Goal: Use online tool/utility: Utilize a website feature to perform a specific function

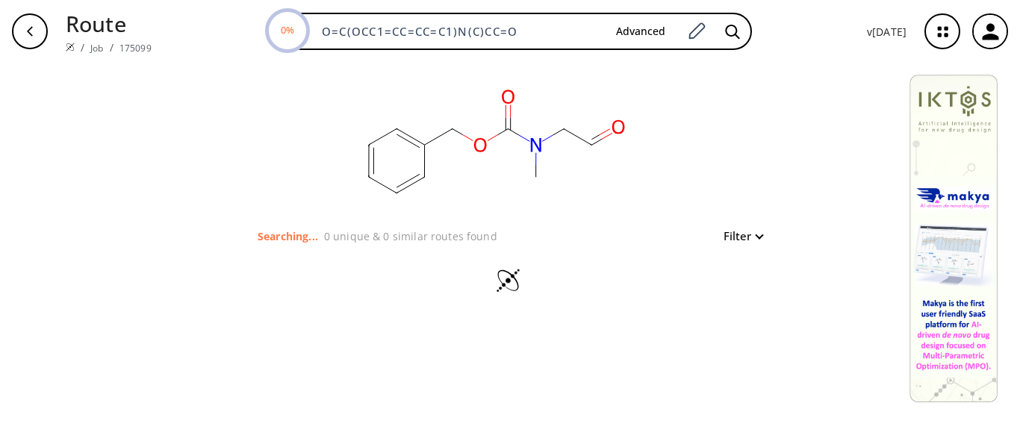
click at [762, 240] on button "Filter" at bounding box center [739, 236] width 48 height 11
click at [521, 235] on div at bounding box center [510, 223] width 1020 height 447
click at [392, 167] on rect at bounding box center [493, 145] width 299 height 164
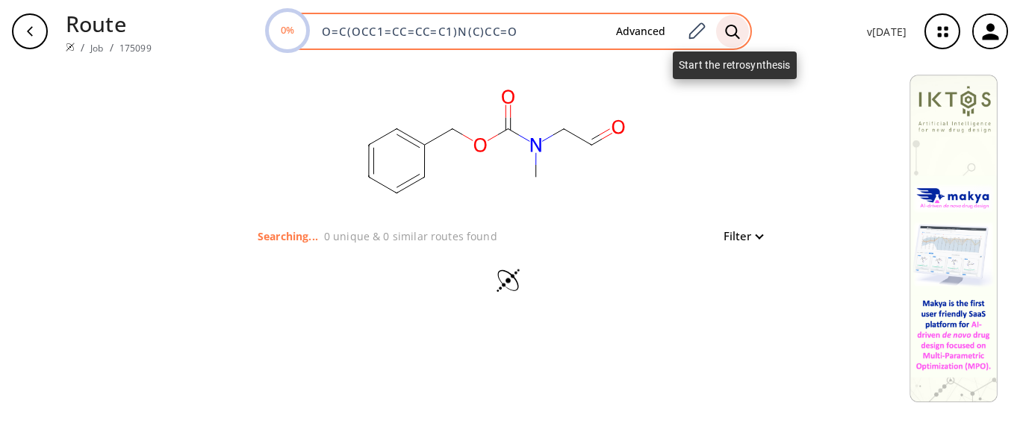
click at [740, 34] on icon at bounding box center [732, 32] width 15 height 16
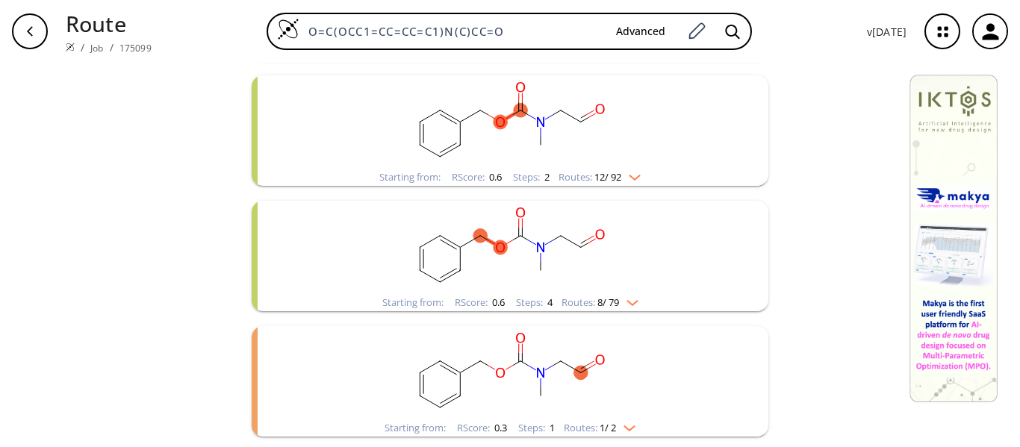
scroll to position [676, 0]
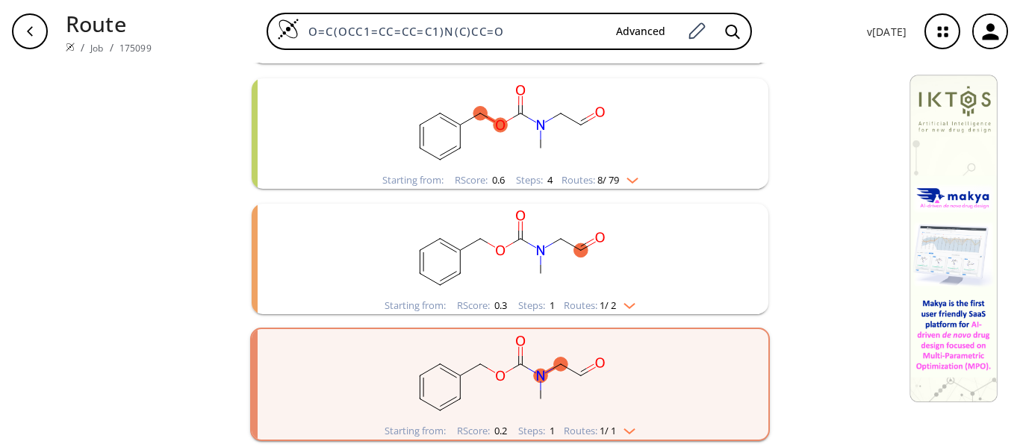
click at [624, 302] on img "clusters" at bounding box center [625, 303] width 19 height 12
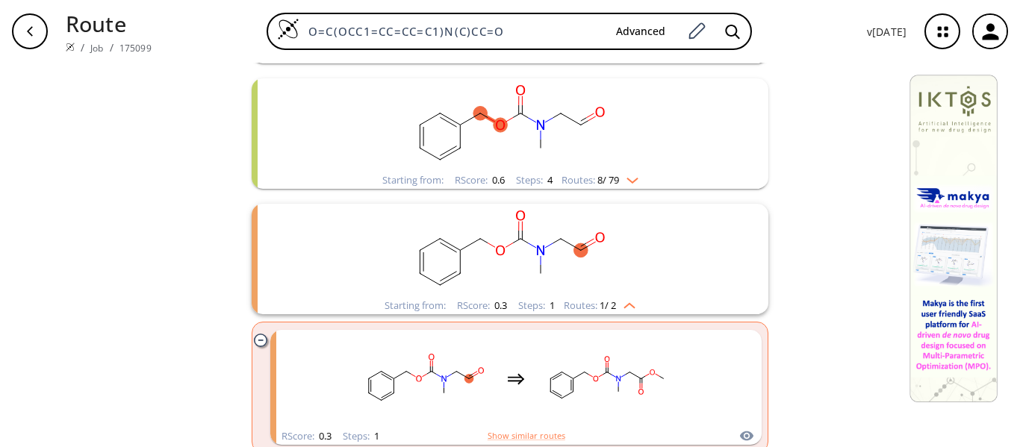
click at [630, 181] on img "clusters" at bounding box center [628, 178] width 19 height 12
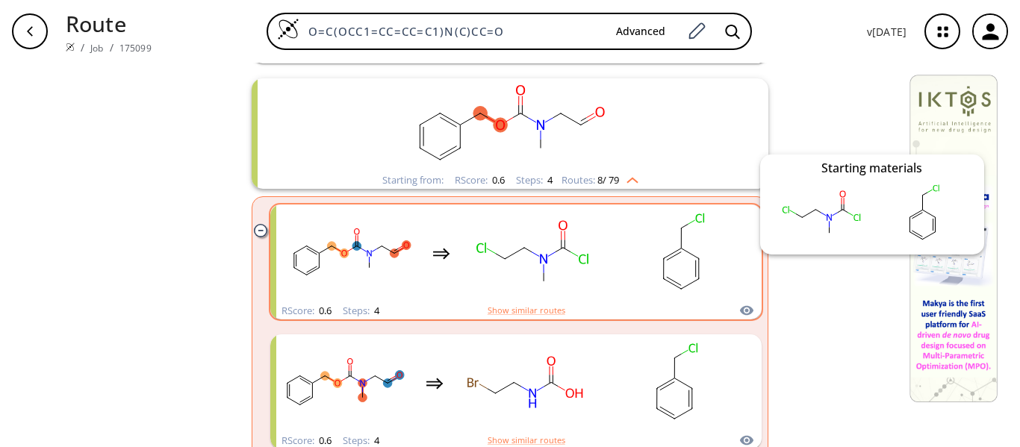
click at [741, 311] on icon "clusters" at bounding box center [746, 311] width 13 height 10
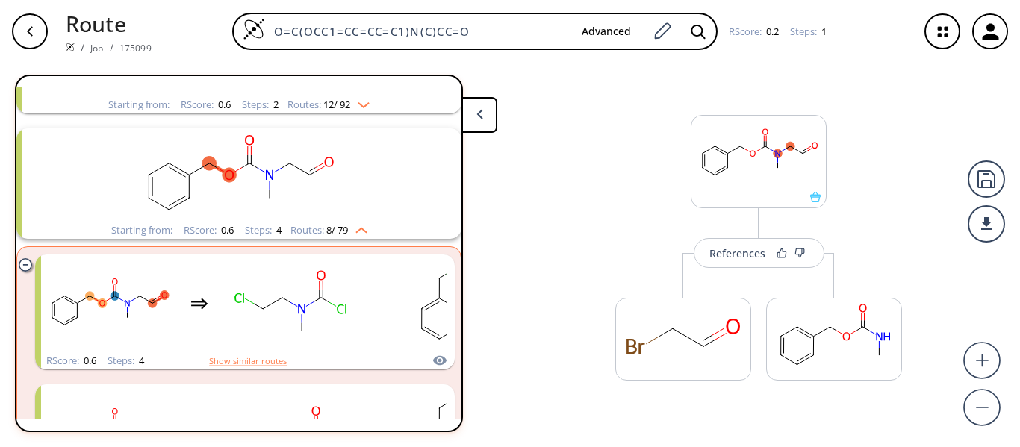
scroll to position [535, 0]
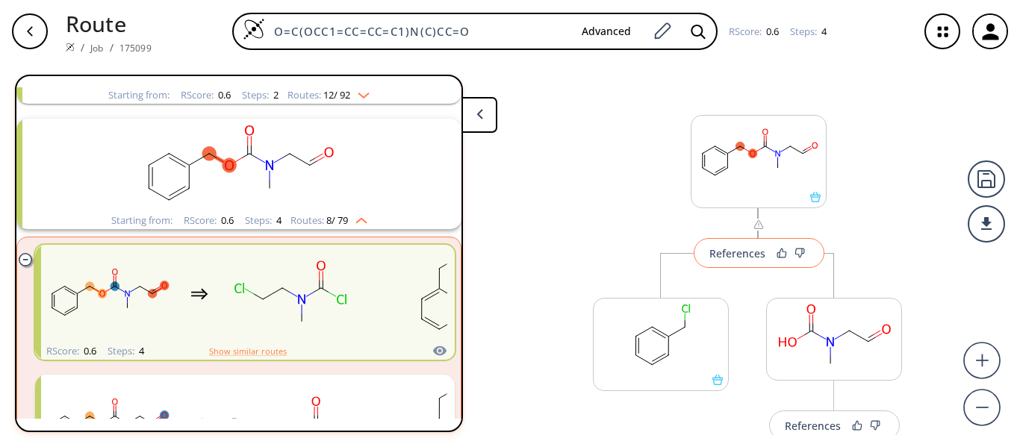
click at [725, 254] on div "References" at bounding box center [737, 254] width 56 height 10
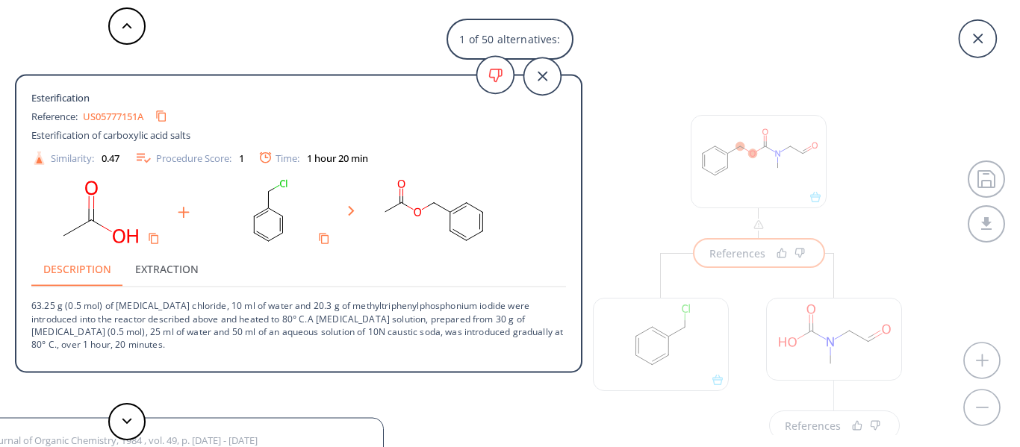
click at [324, 321] on p "63.25 g (0.5 mol) of [MEDICAL_DATA] chloride, 10 ml of water and 20.3 g of meth…" at bounding box center [298, 318] width 535 height 63
click at [302, 309] on p "63.25 g (0.5 mol) of [MEDICAL_DATA] chloride, 10 ml of water and 20.3 g of meth…" at bounding box center [298, 318] width 535 height 63
click at [159, 264] on button "Extraction" at bounding box center [166, 269] width 87 height 36
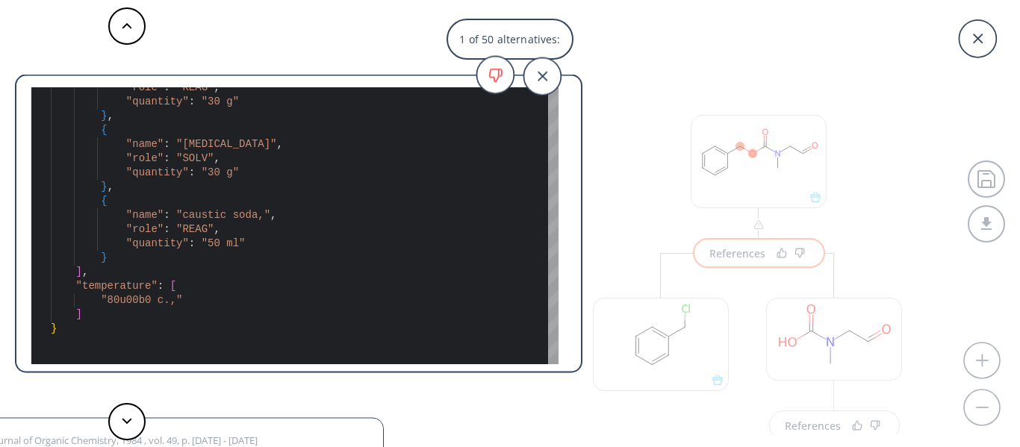
scroll to position [523, 0]
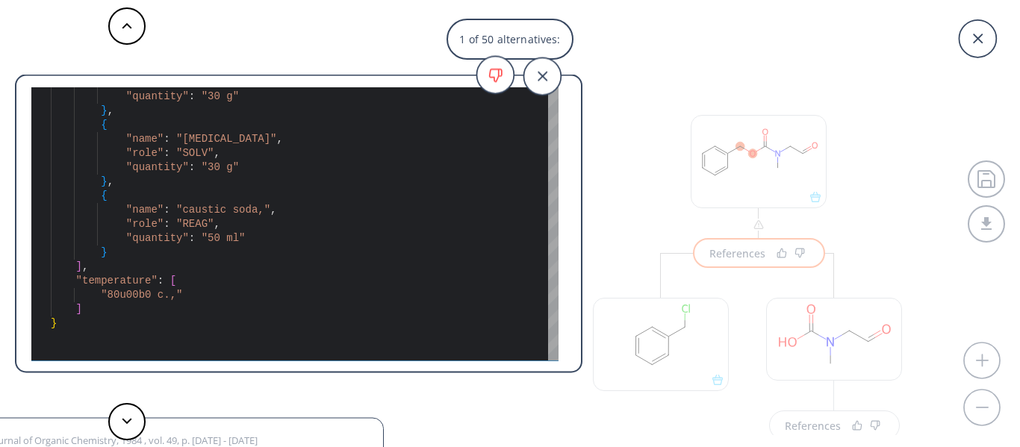
click at [572, 142] on div "Esterification Reference: US05777151A Esterification of carboxylic acid salts S…" at bounding box center [298, 226] width 564 height 276
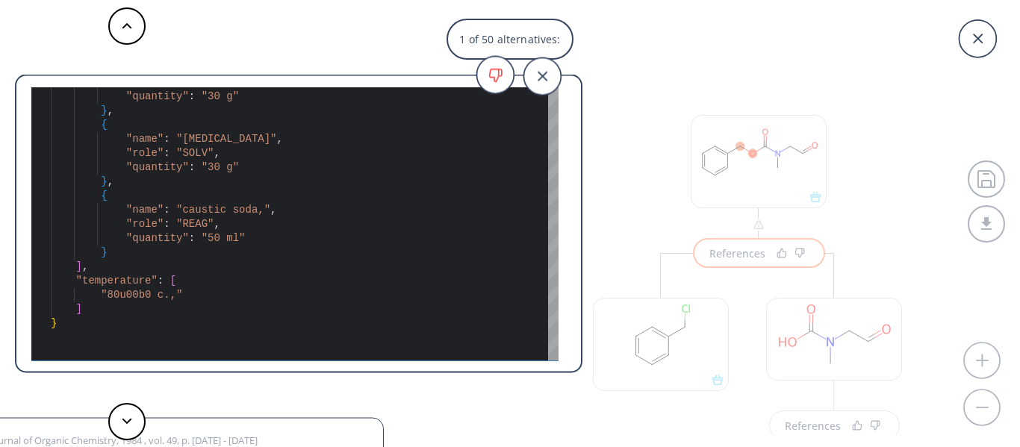
click at [572, 142] on div "Esterification Reference: US05777151A Esterification of carboxylic acid salts S…" at bounding box center [298, 226] width 564 height 276
click at [570, 107] on div "Esterification Reference: US05777151A Esterification of carboxylic acid salts S…" at bounding box center [298, 226] width 564 height 276
click at [623, 137] on div "1 of 50 alternatives: Esterification Reference: US05777151A Esterification of c…" at bounding box center [510, 223] width 1020 height 447
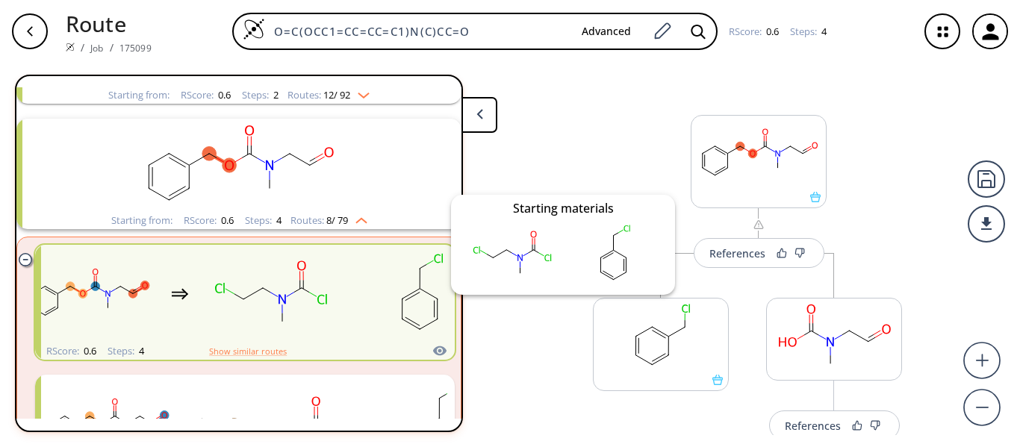
click at [433, 347] on icon "clusters" at bounding box center [439, 351] width 13 height 10
click at [433, 348] on icon "clusters" at bounding box center [439, 351] width 13 height 10
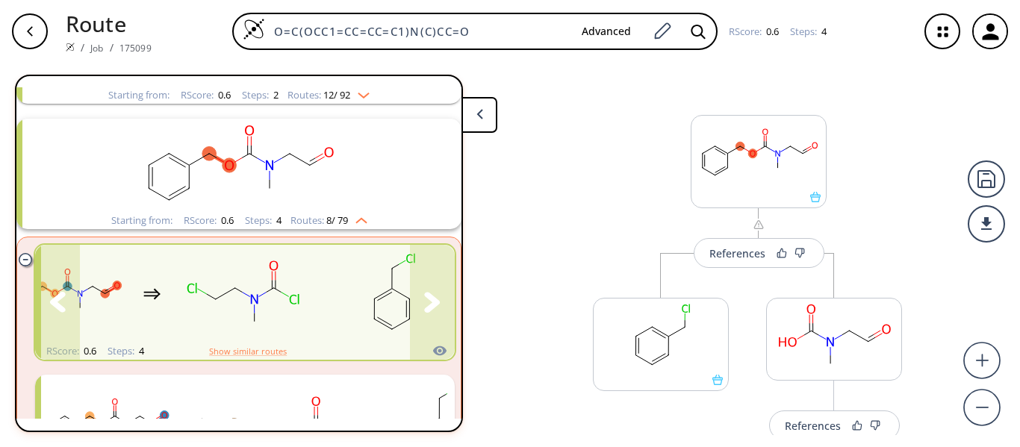
click at [432, 350] on icon "clusters" at bounding box center [439, 351] width 15 height 18
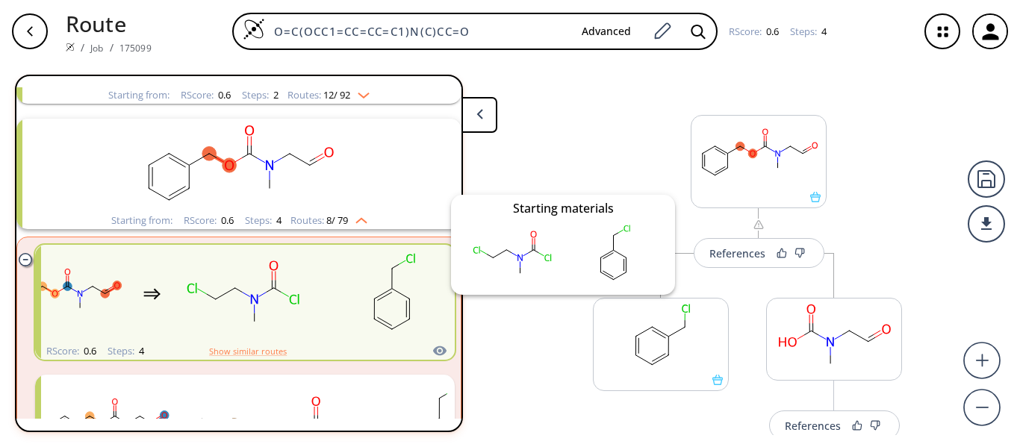
click at [433, 352] on icon "clusters" at bounding box center [439, 351] width 13 height 10
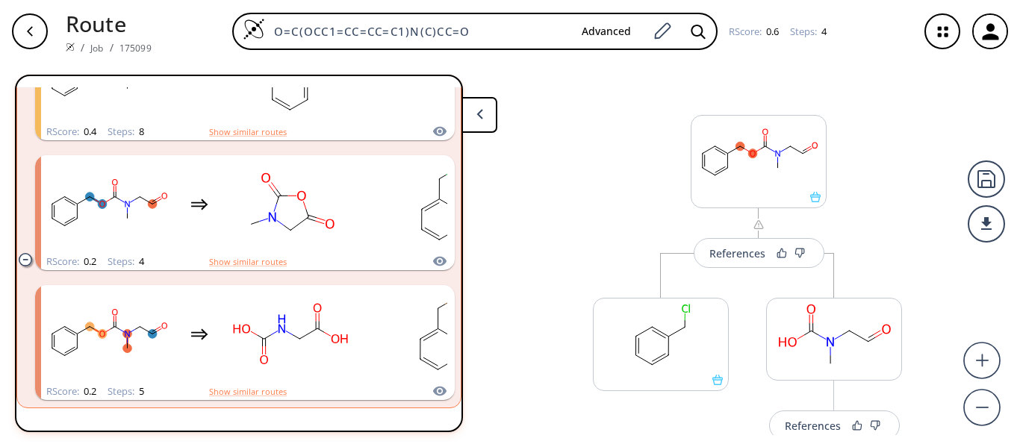
scroll to position [1652, 0]
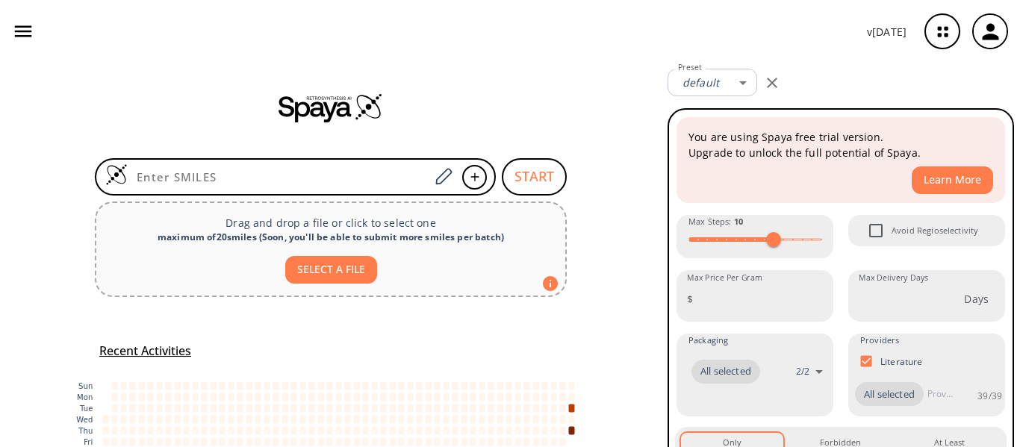
click at [365, 177] on input at bounding box center [279, 176] width 302 height 15
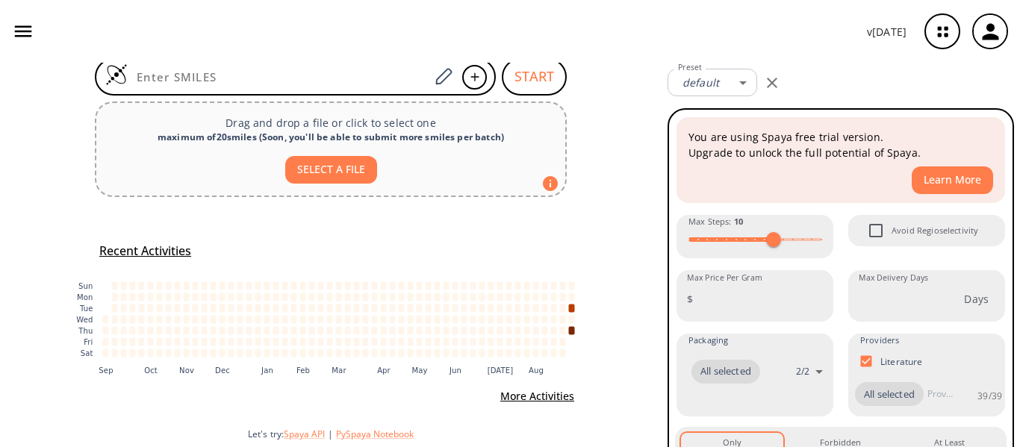
click at [19, 28] on icon "button" at bounding box center [23, 31] width 22 height 22
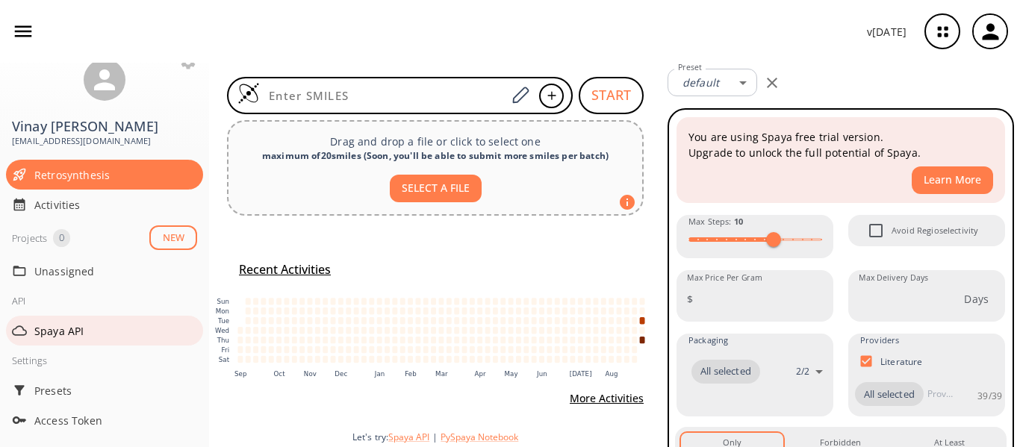
scroll to position [0, 0]
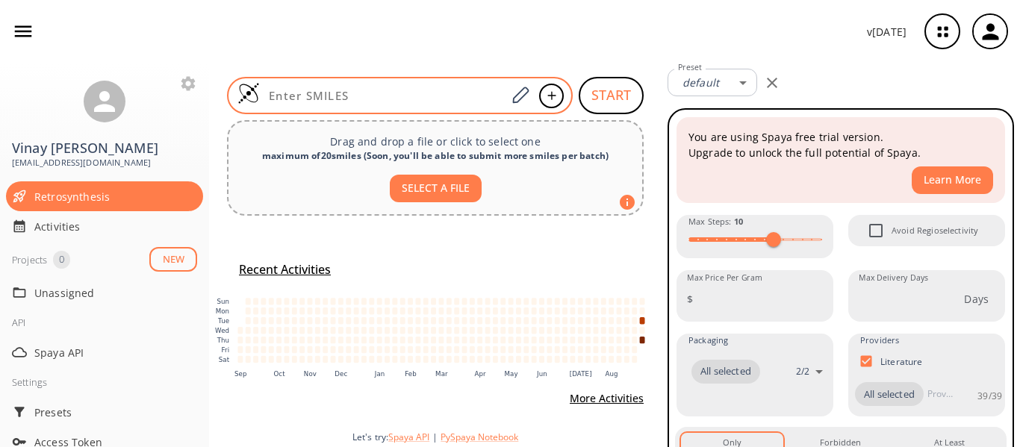
click at [438, 85] on div at bounding box center [400, 95] width 346 height 37
click at [435, 92] on input at bounding box center [383, 95] width 246 height 15
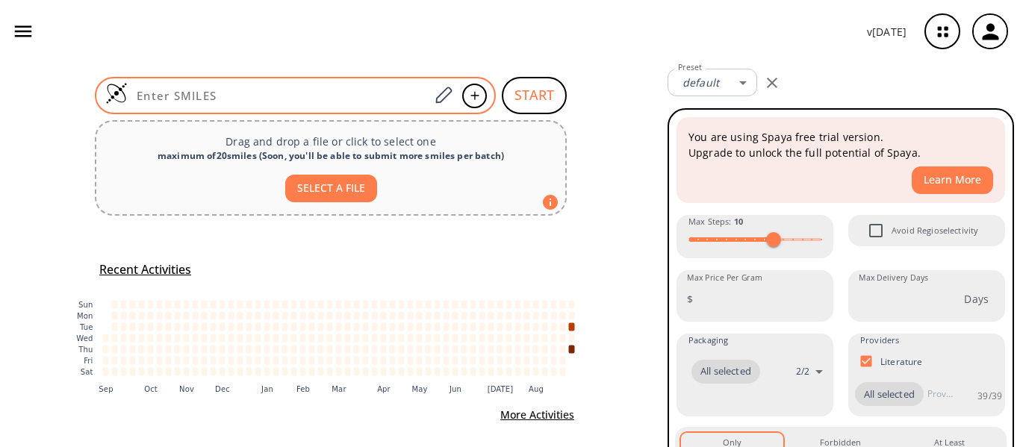
click at [347, 93] on input at bounding box center [279, 95] width 302 height 15
paste input "Cl[H].ClCCCN1CCN(CC1)c2cccc(Cl)c2"
type input "Cl[H].ClCCCN1CCN(CC1)c2cccc(Cl)c2"
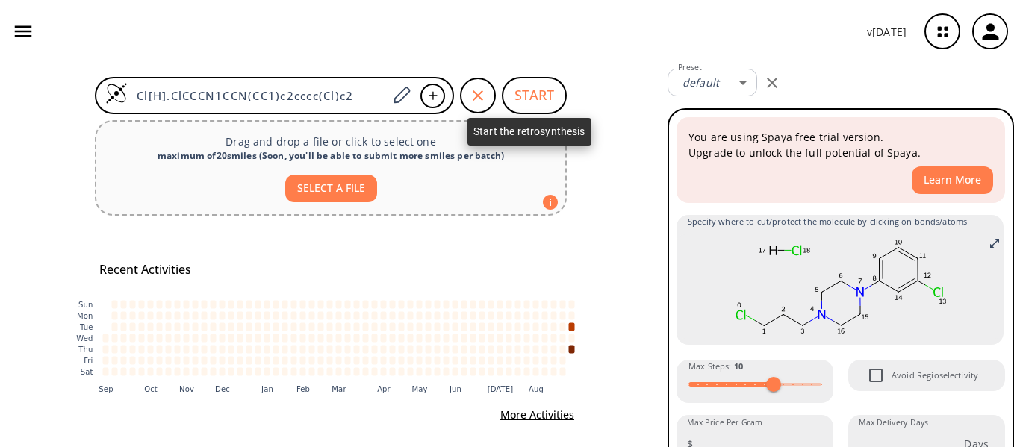
click at [514, 102] on button "START" at bounding box center [534, 95] width 65 height 37
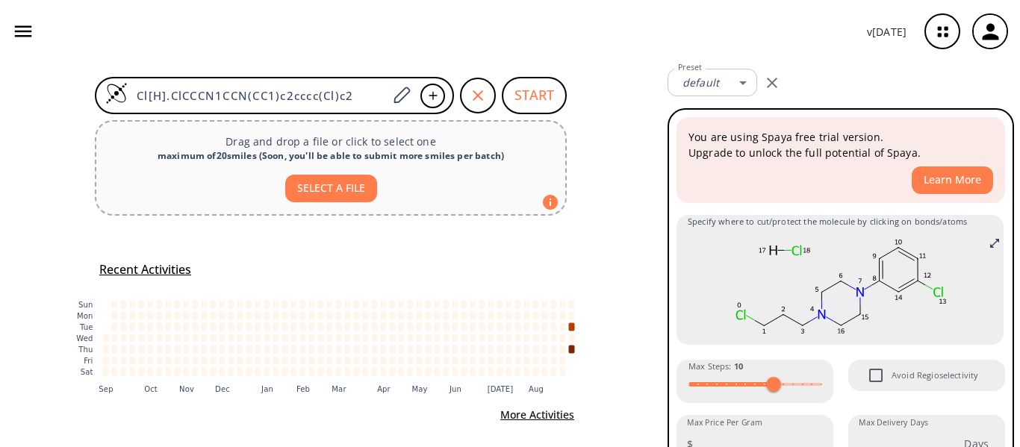
scroll to position [75, 0]
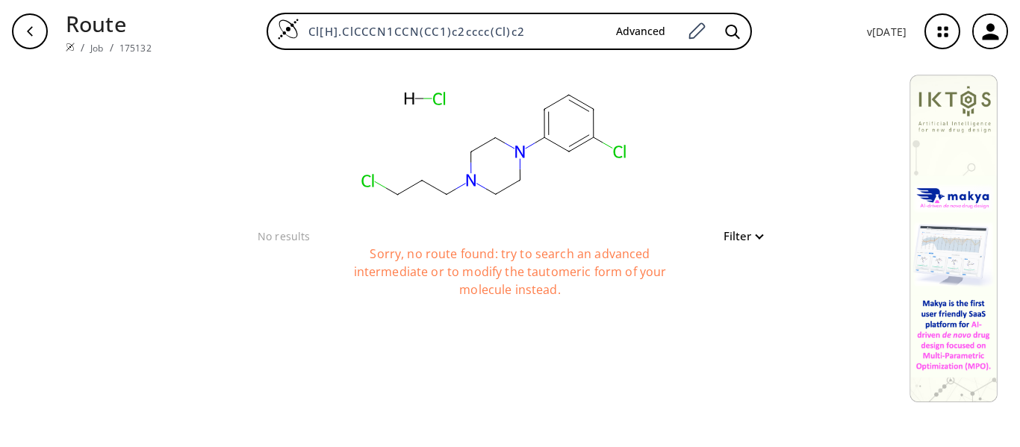
click at [439, 105] on rect at bounding box center [493, 145] width 299 height 164
click at [747, 235] on button "Filter" at bounding box center [739, 236] width 48 height 11
click at [290, 248] on div at bounding box center [510, 223] width 1020 height 447
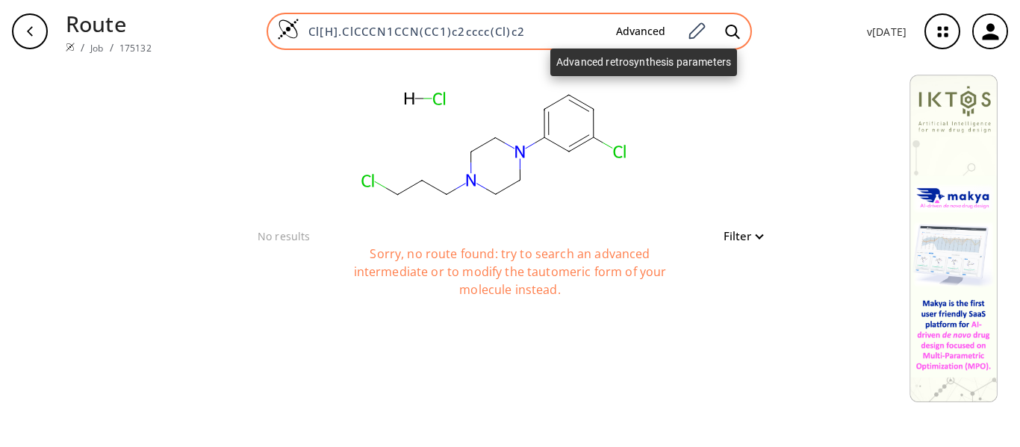
click at [626, 25] on button "Advanced" at bounding box center [640, 32] width 73 height 28
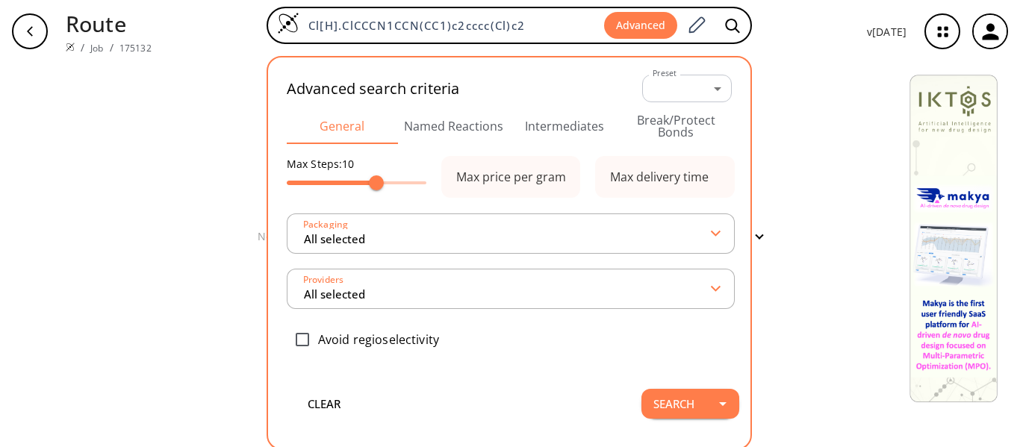
type input "All selected"
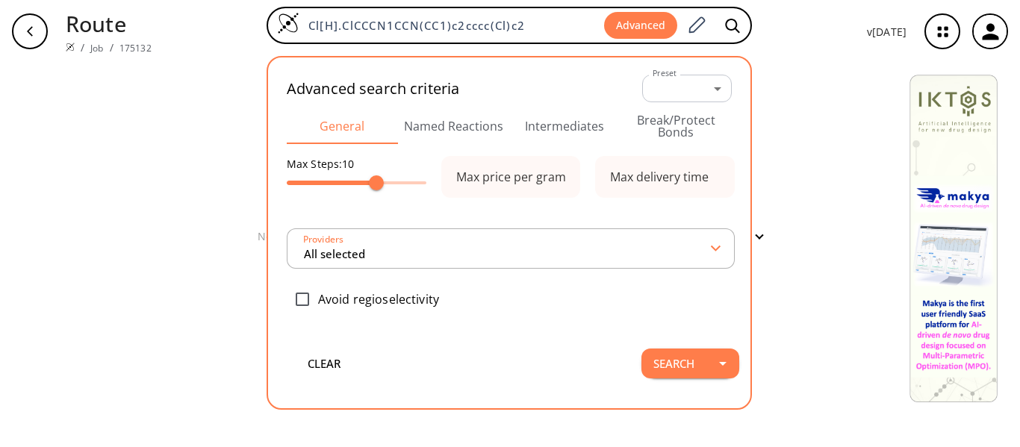
type input "All selected"
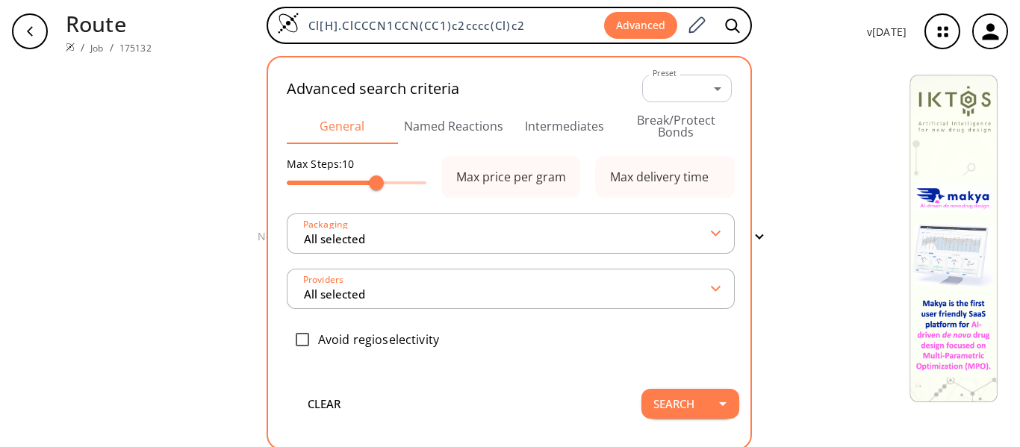
click at [548, 132] on button "Intermediates" at bounding box center [564, 126] width 111 height 36
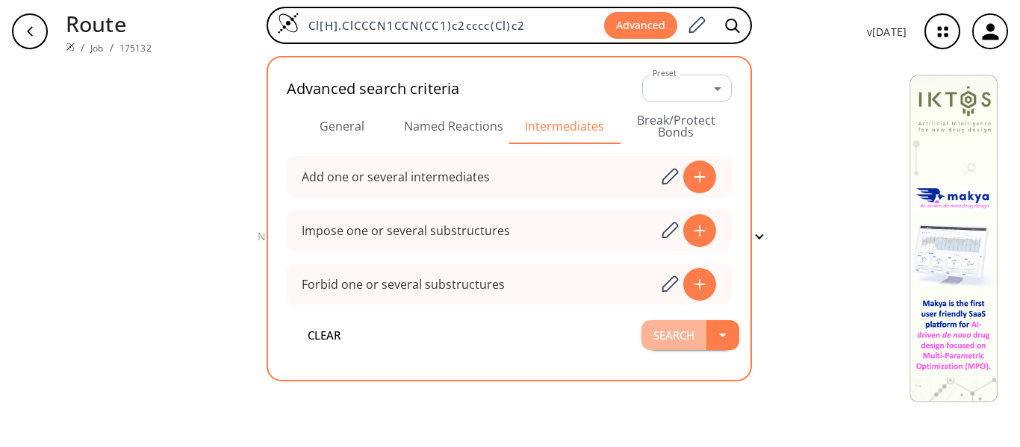
click at [676, 346] on button "Search" at bounding box center [673, 335] width 65 height 30
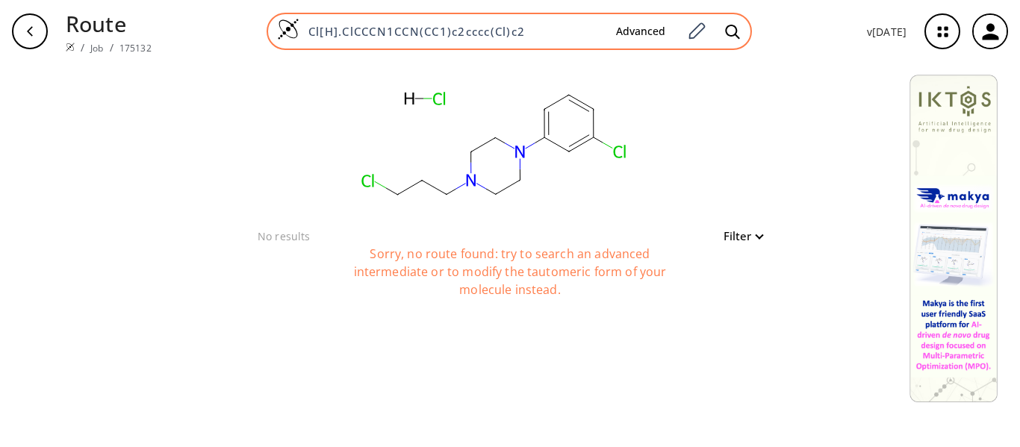
drag, startPoint x: 347, startPoint y: 28, endPoint x: 311, endPoint y: 29, distance: 36.6
click at [311, 29] on input "Cl[H].ClCCCN1CCN(CC1)c2cccc(Cl)c2" at bounding box center [451, 31] width 305 height 15
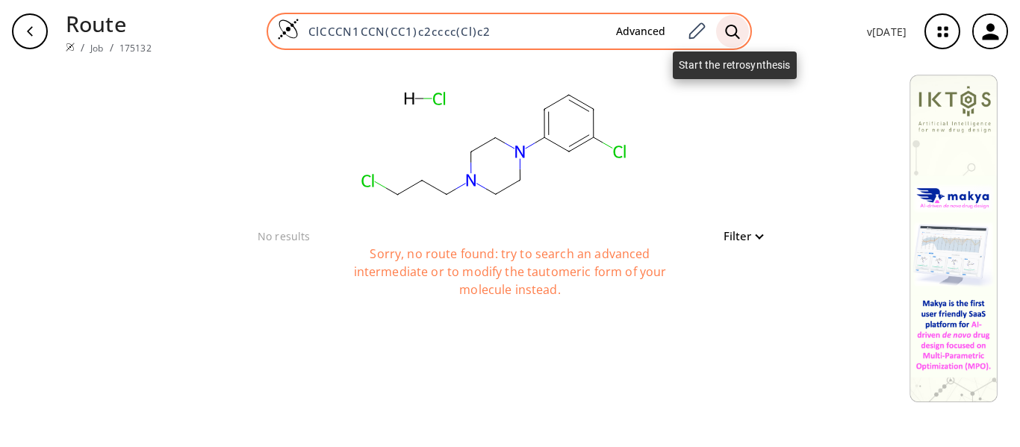
type input "ClCCCN1CCN(CC1)c2cccc(Cl)c2"
click at [740, 30] on icon at bounding box center [732, 32] width 15 height 16
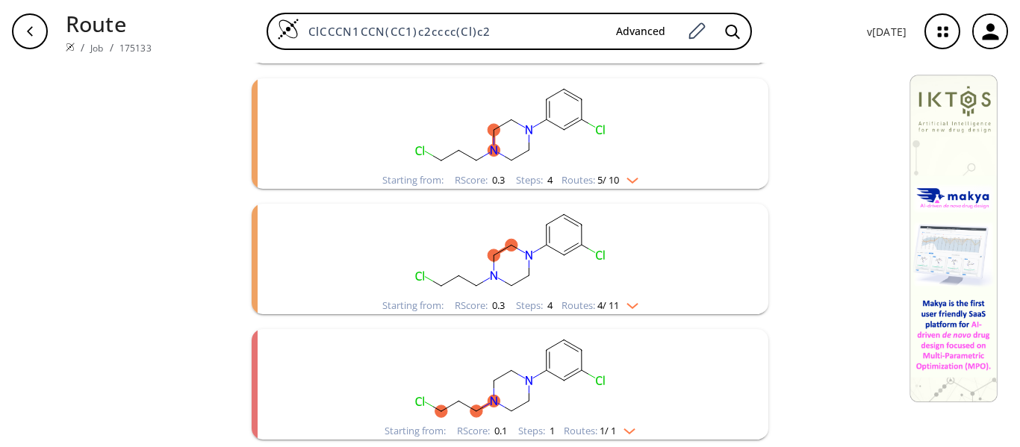
scroll to position [927, 0]
click at [631, 305] on img "clusters" at bounding box center [628, 303] width 19 height 12
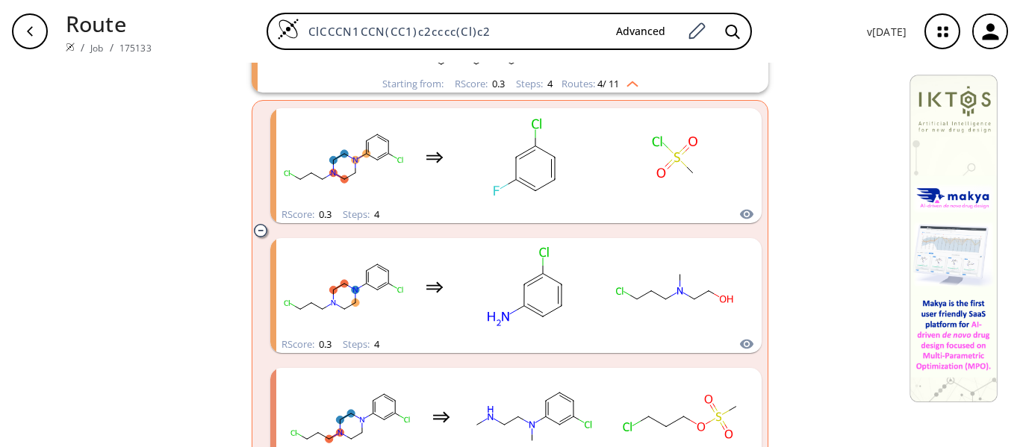
scroll to position [1151, 0]
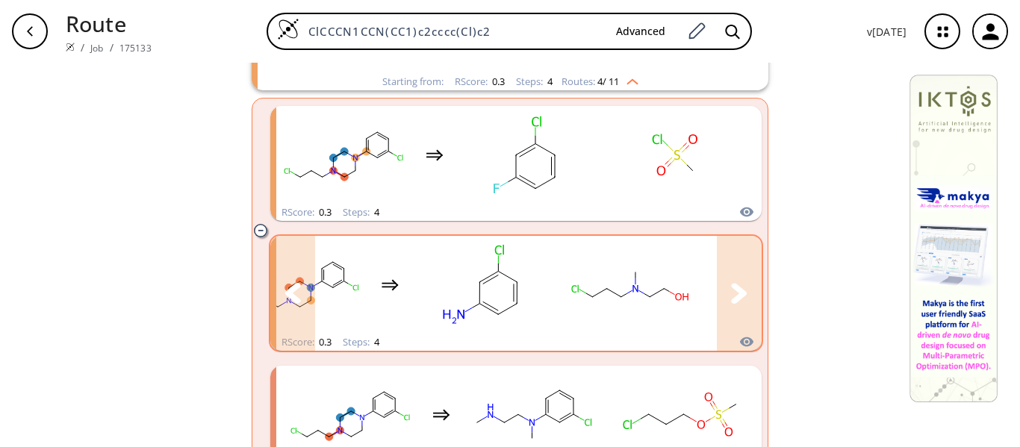
click at [639, 292] on rect "clusters" at bounding box center [630, 284] width 134 height 93
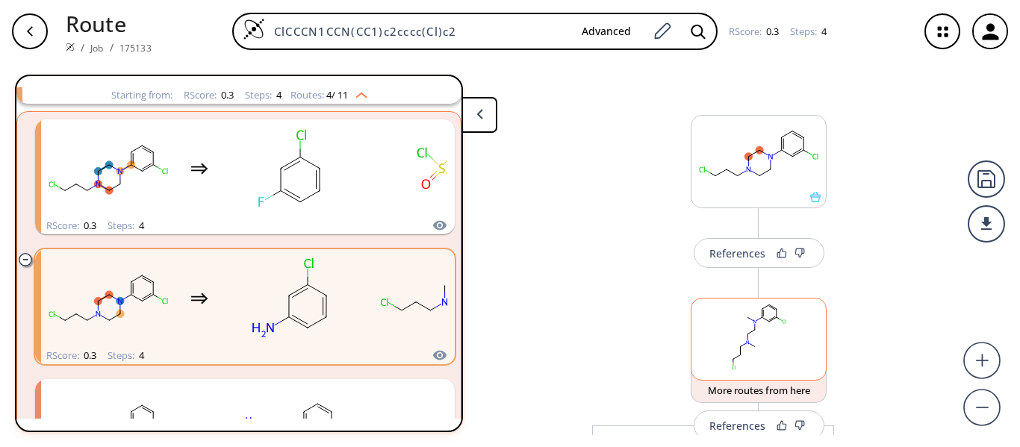
scroll to position [75, 0]
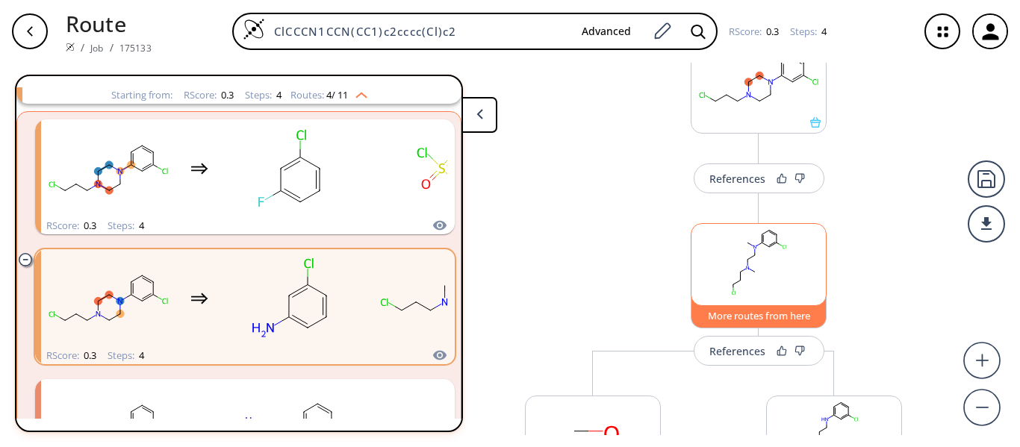
click at [754, 317] on button "More routes from here" at bounding box center [759, 312] width 136 height 32
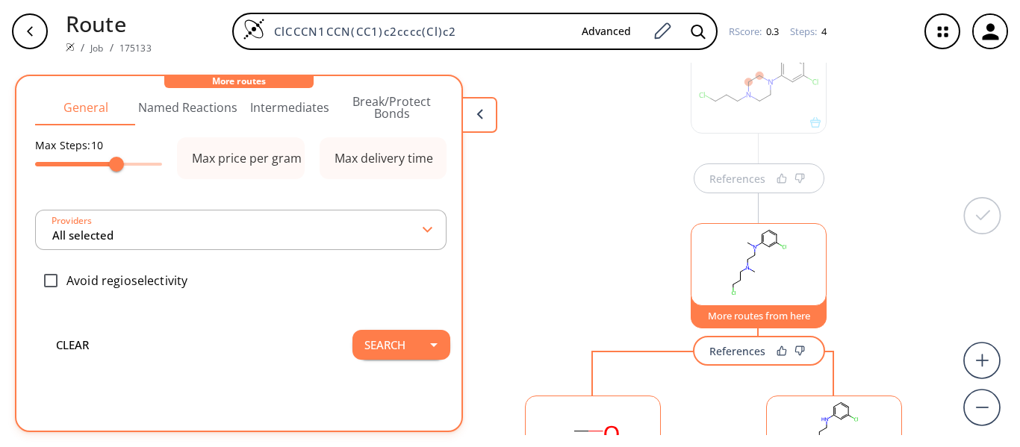
scroll to position [0, 0]
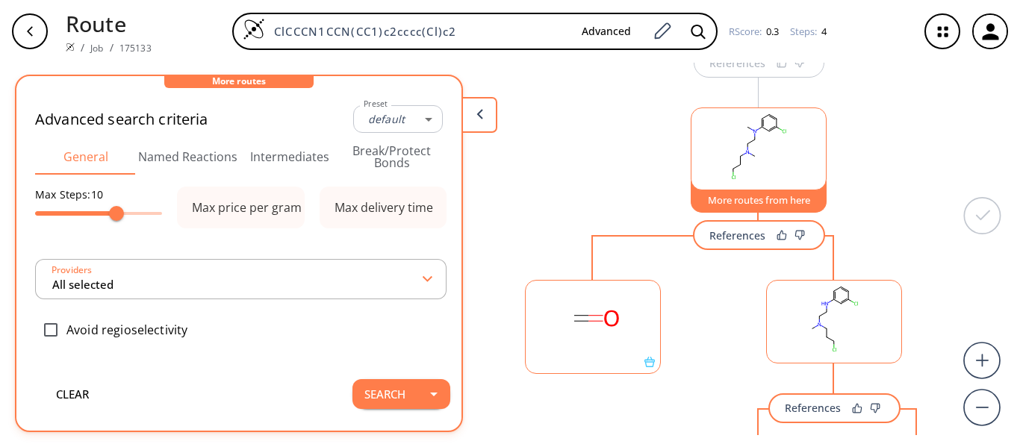
type input "-1"
type input "All selected"
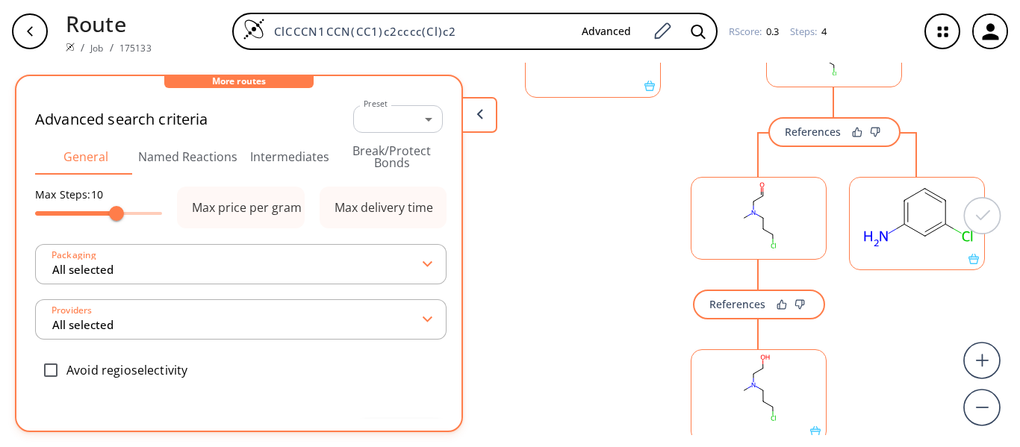
scroll to position [489, 0]
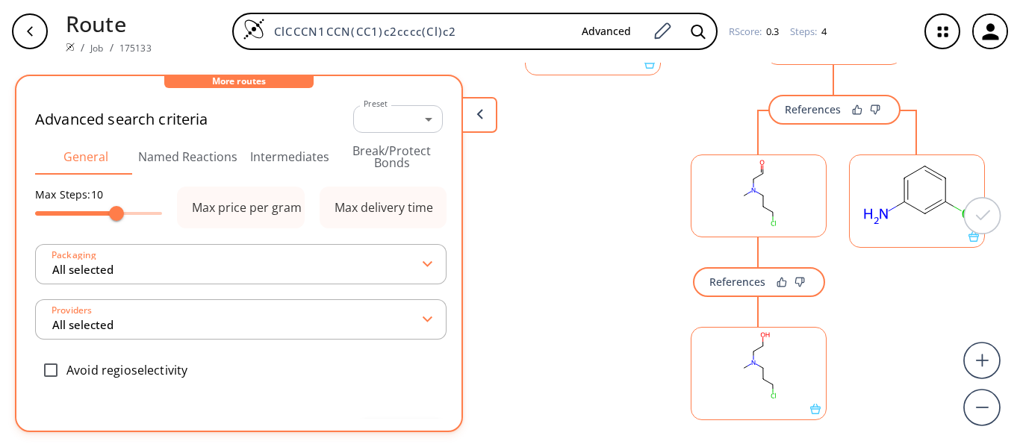
click at [769, 219] on rect at bounding box center [758, 193] width 134 height 76
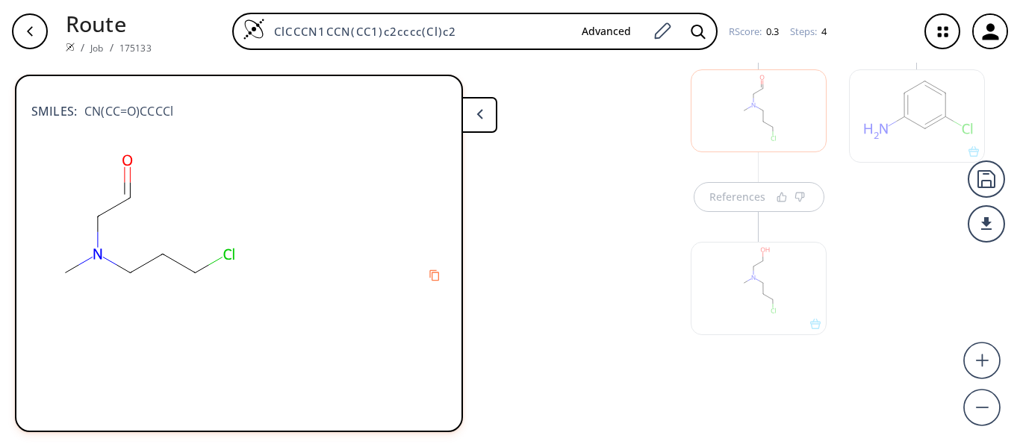
scroll to position [623, 0]
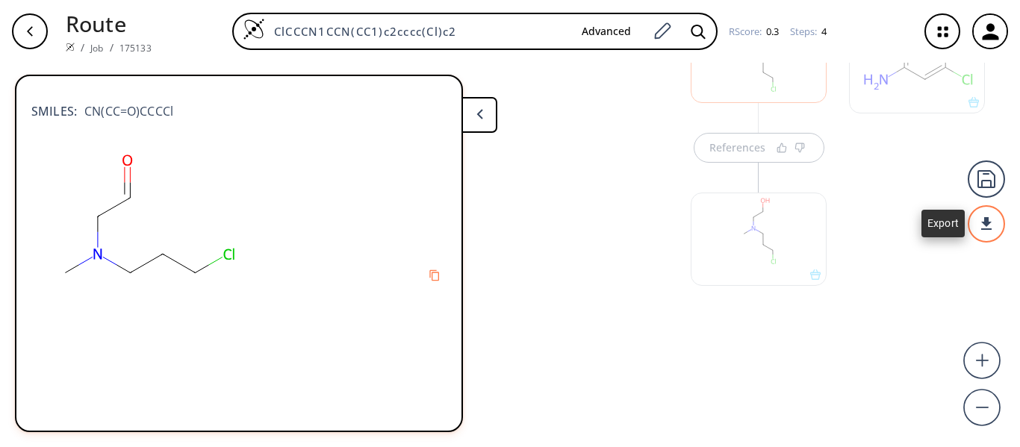
click at [986, 222] on div at bounding box center [986, 223] width 37 height 37
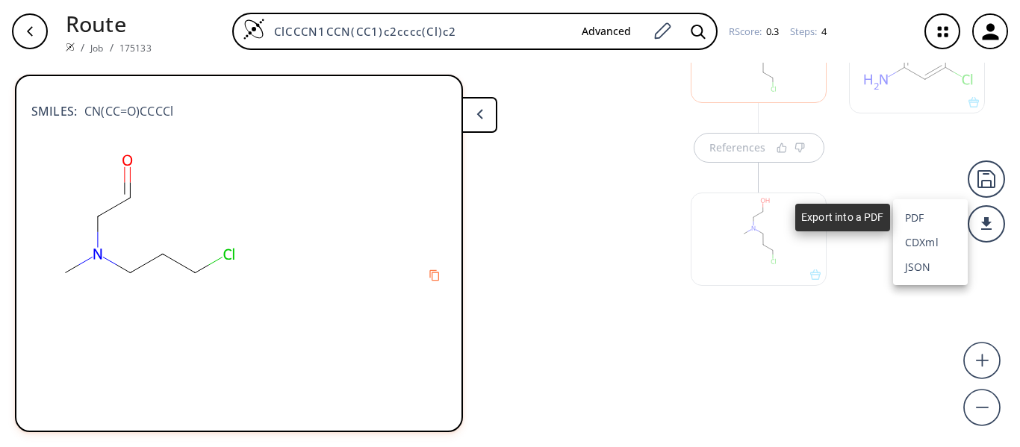
click at [921, 219] on li "PDF" at bounding box center [930, 217] width 75 height 25
